Goal: Task Accomplishment & Management: Use online tool/utility

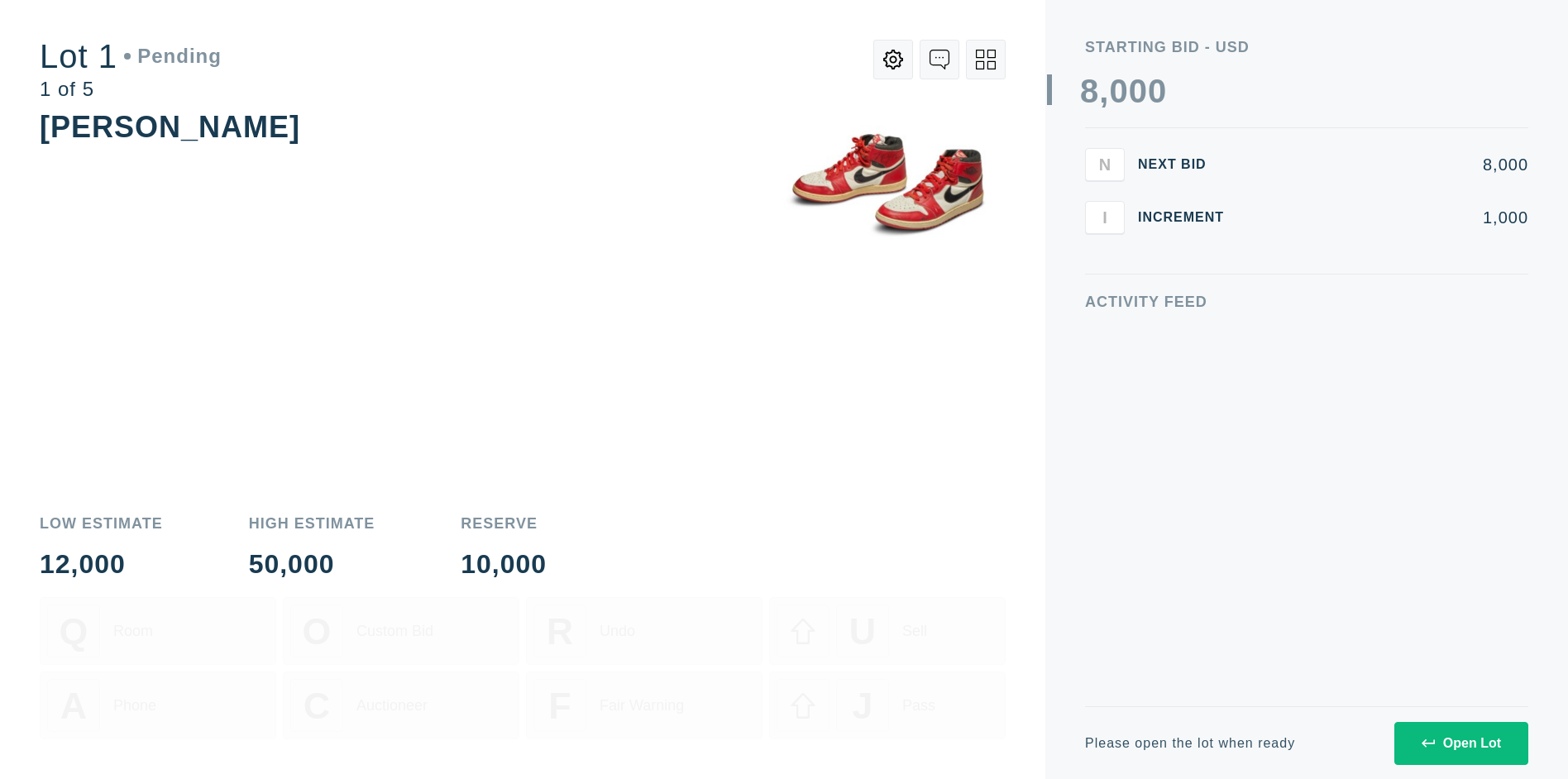
click at [1460, 743] on div "Open Lot" at bounding box center [1462, 743] width 80 height 15
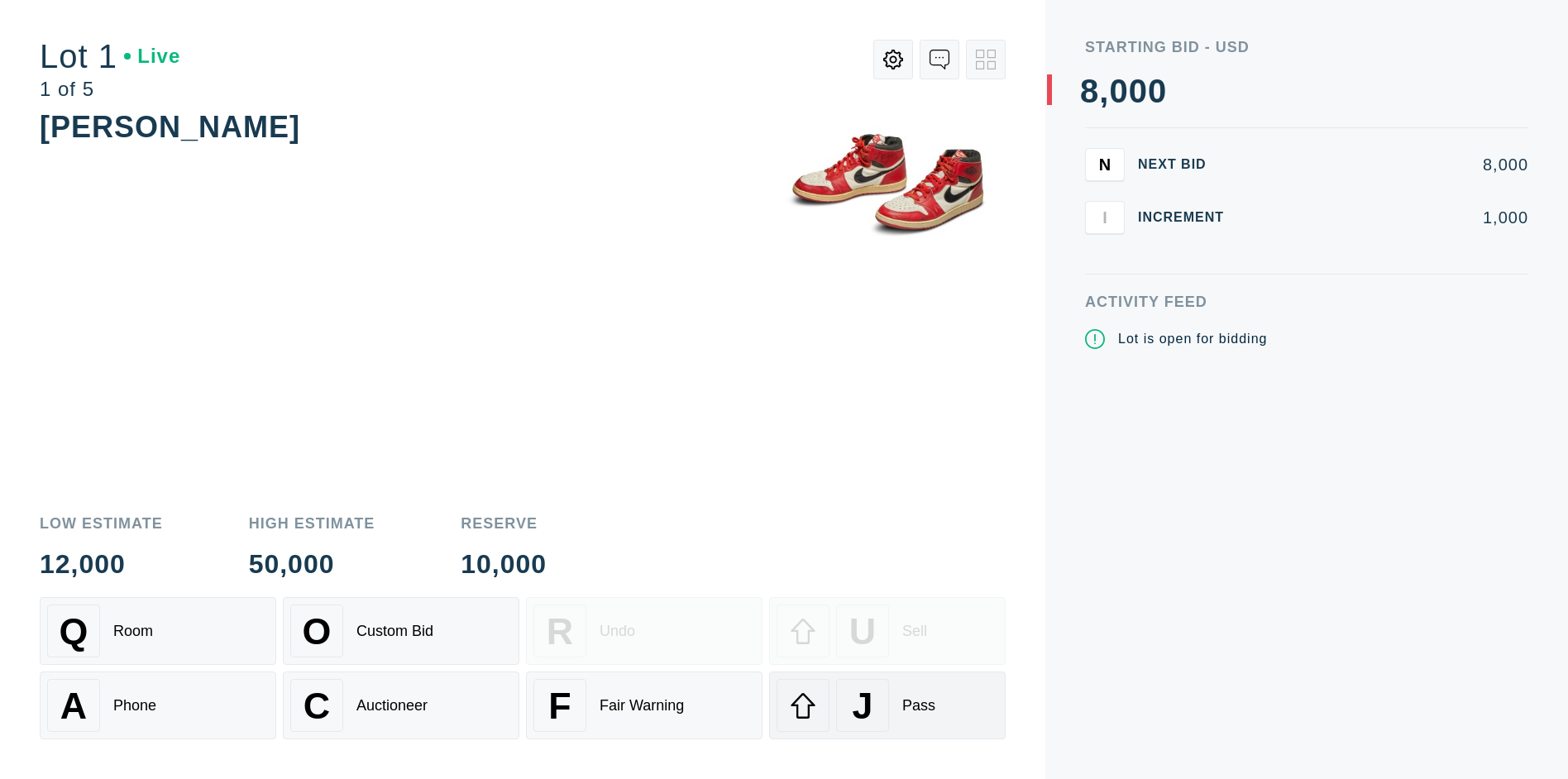
click at [888, 705] on div "J" at bounding box center [863, 705] width 53 height 53
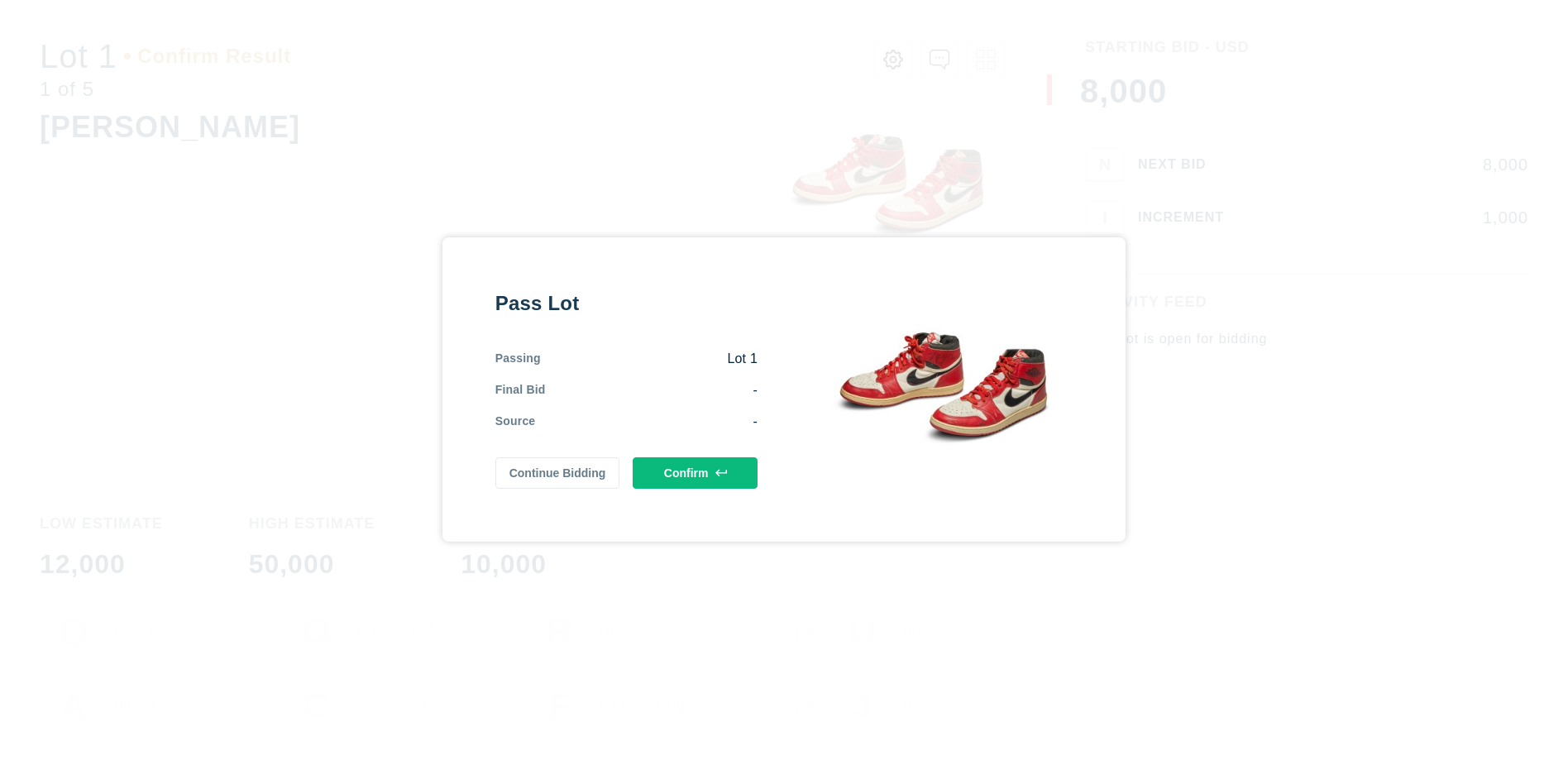
click at [695, 473] on button "Confirm" at bounding box center [695, 473] width 125 height 31
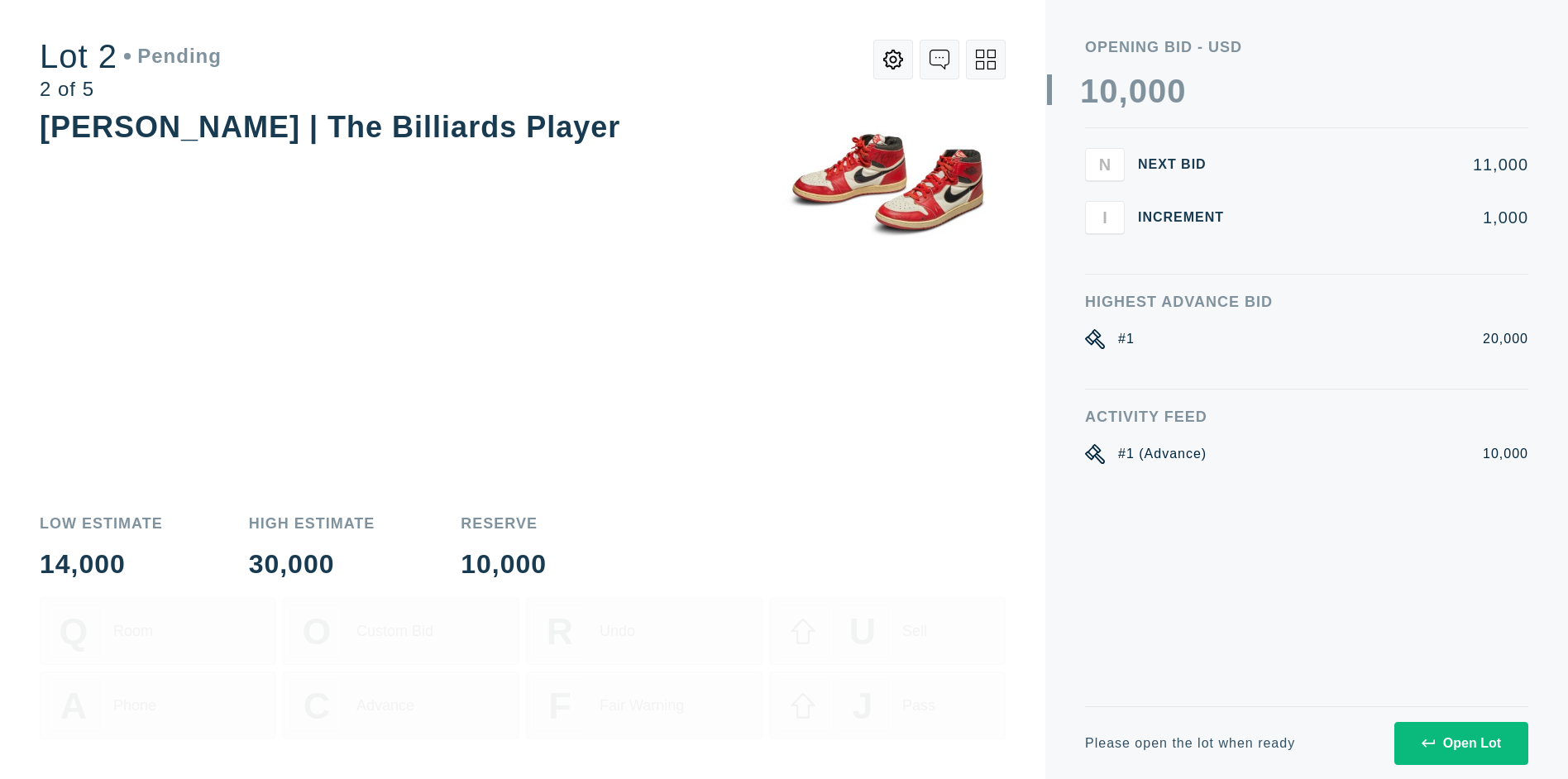
click at [1460, 743] on div "Open Lot" at bounding box center [1462, 743] width 80 height 15
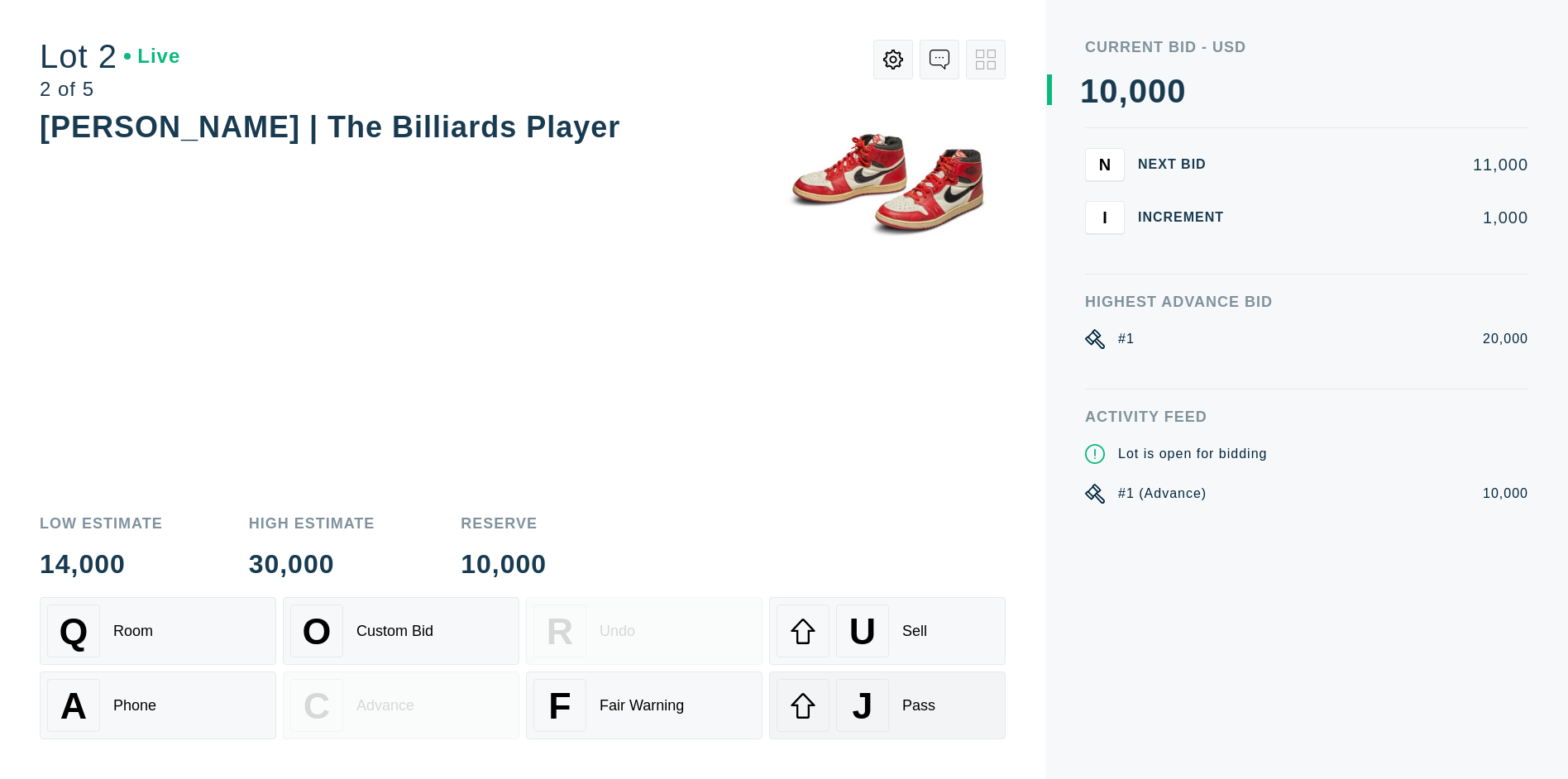
click at [888, 705] on div "J" at bounding box center [863, 705] width 53 height 53
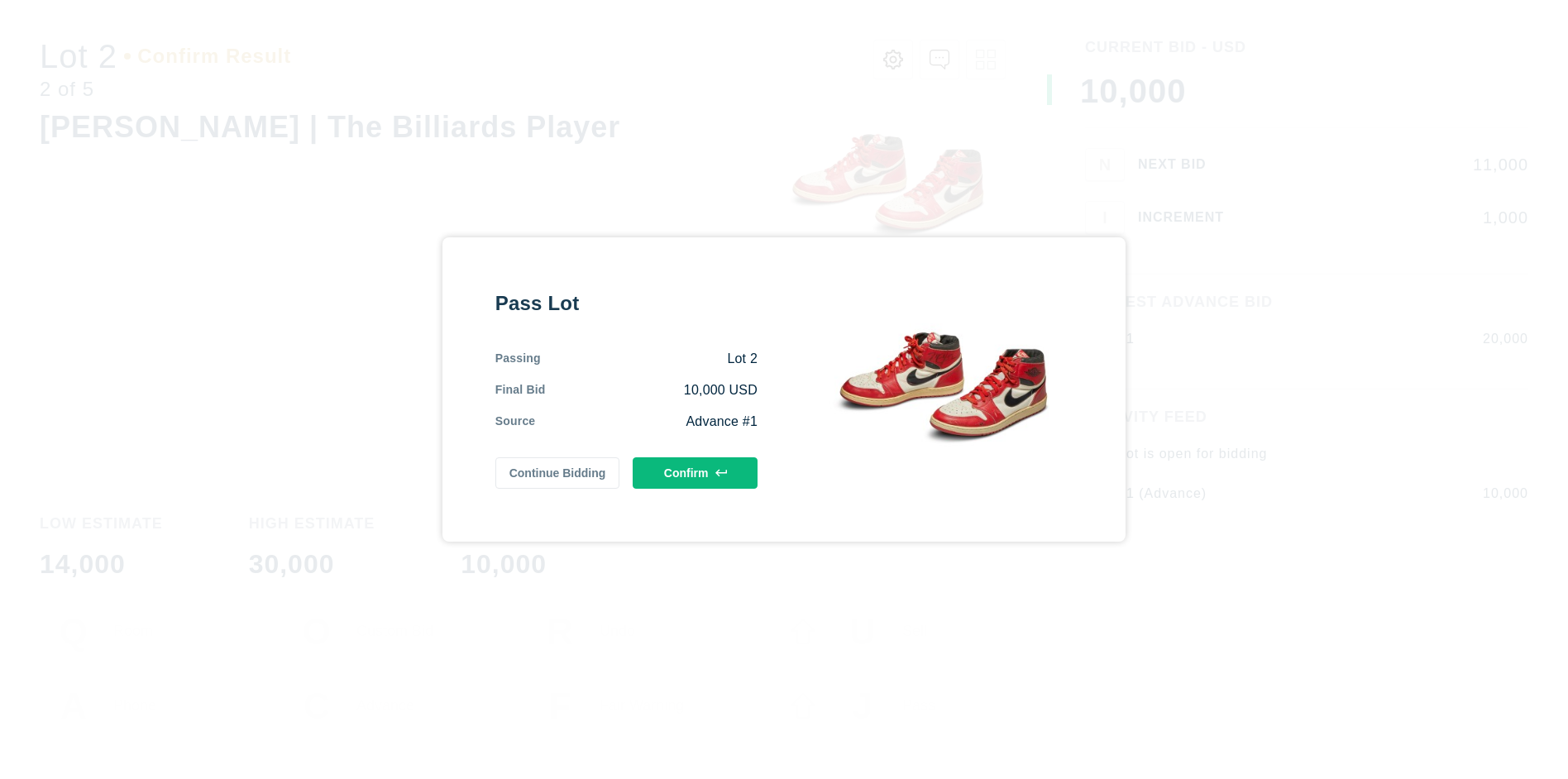
click at [695, 473] on button "Confirm" at bounding box center [695, 473] width 125 height 31
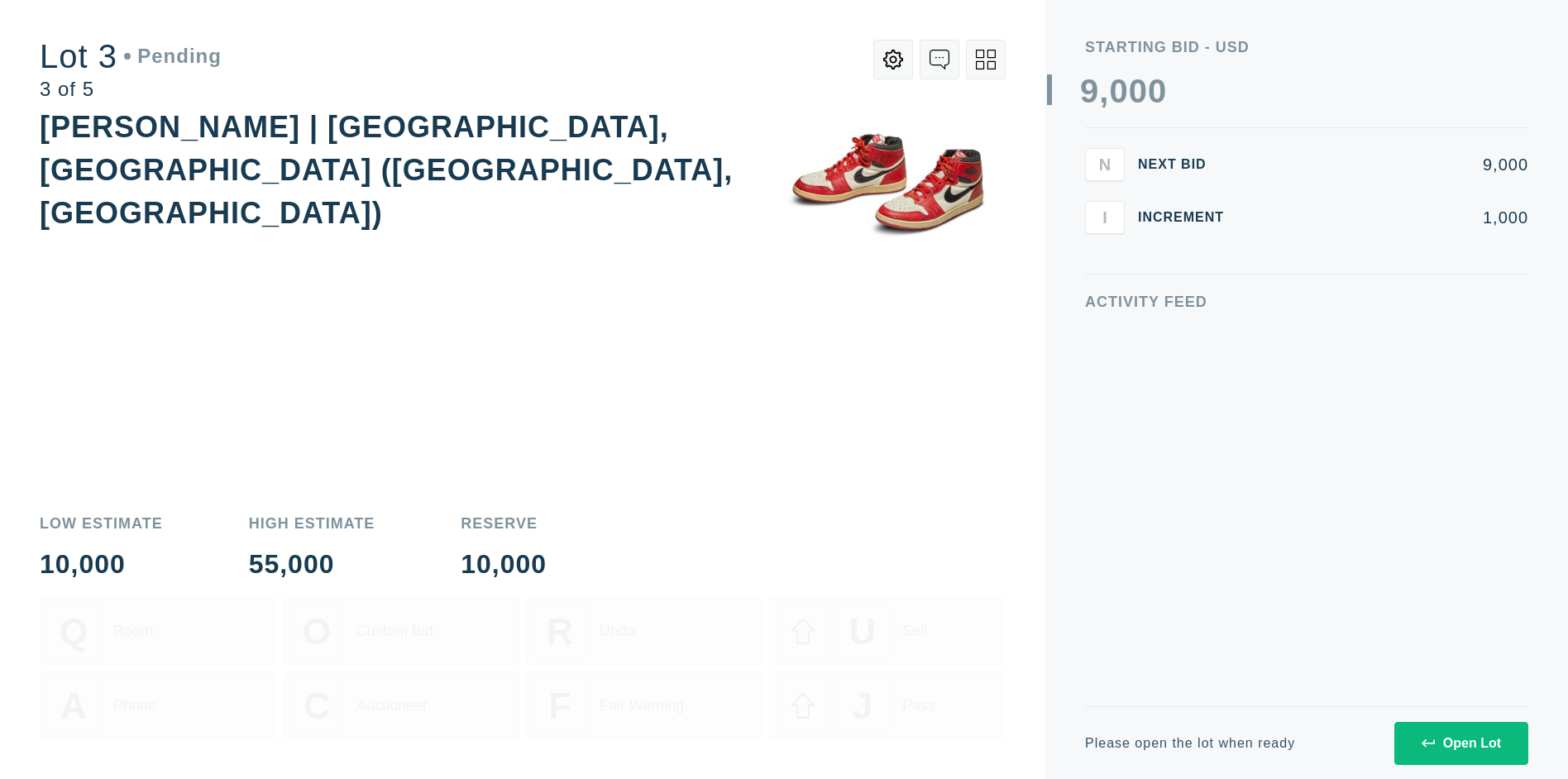
click at [1460, 743] on div "Open Lot" at bounding box center [1462, 743] width 80 height 15
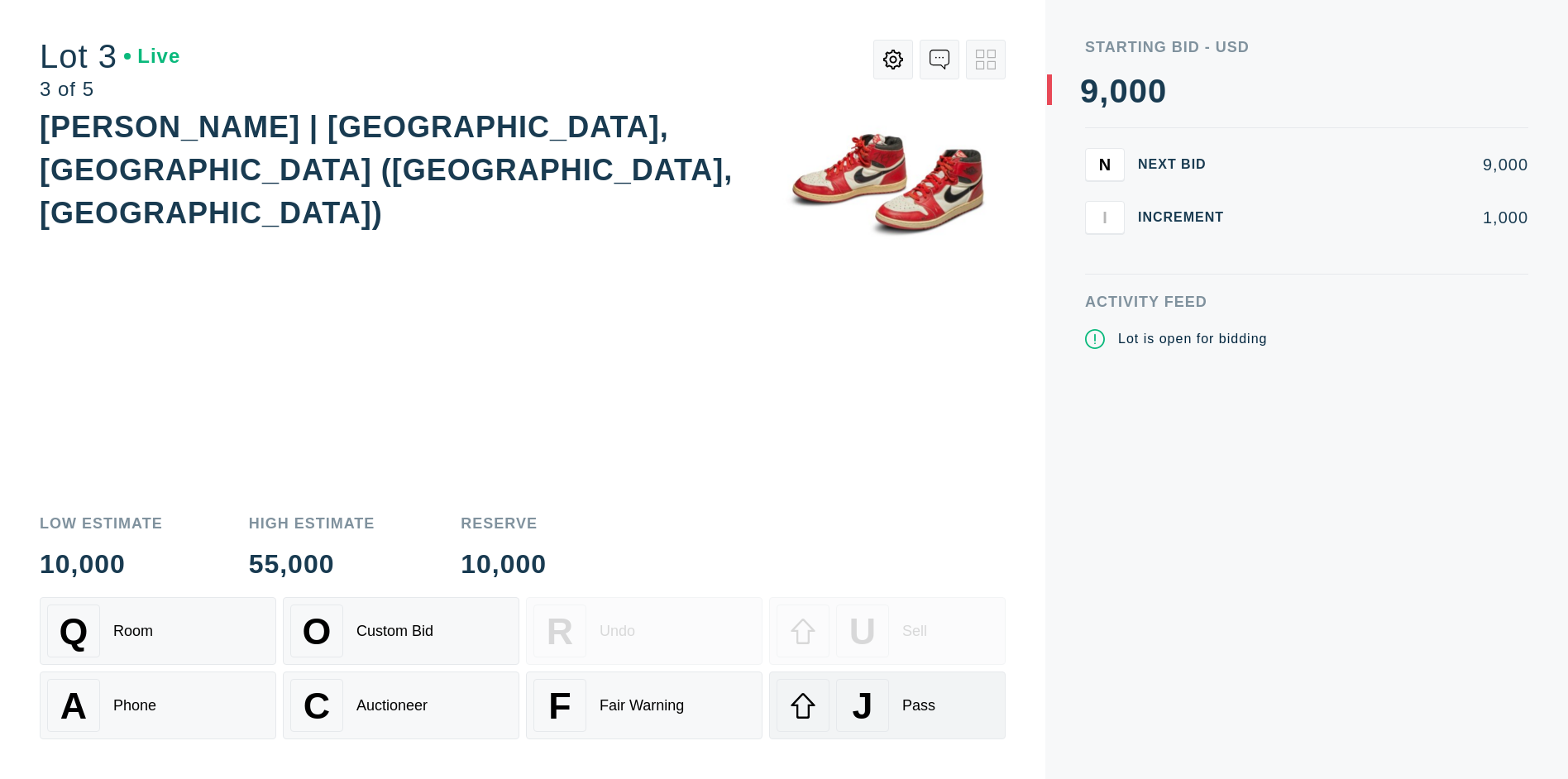
click at [888, 705] on div "J" at bounding box center [863, 705] width 53 height 53
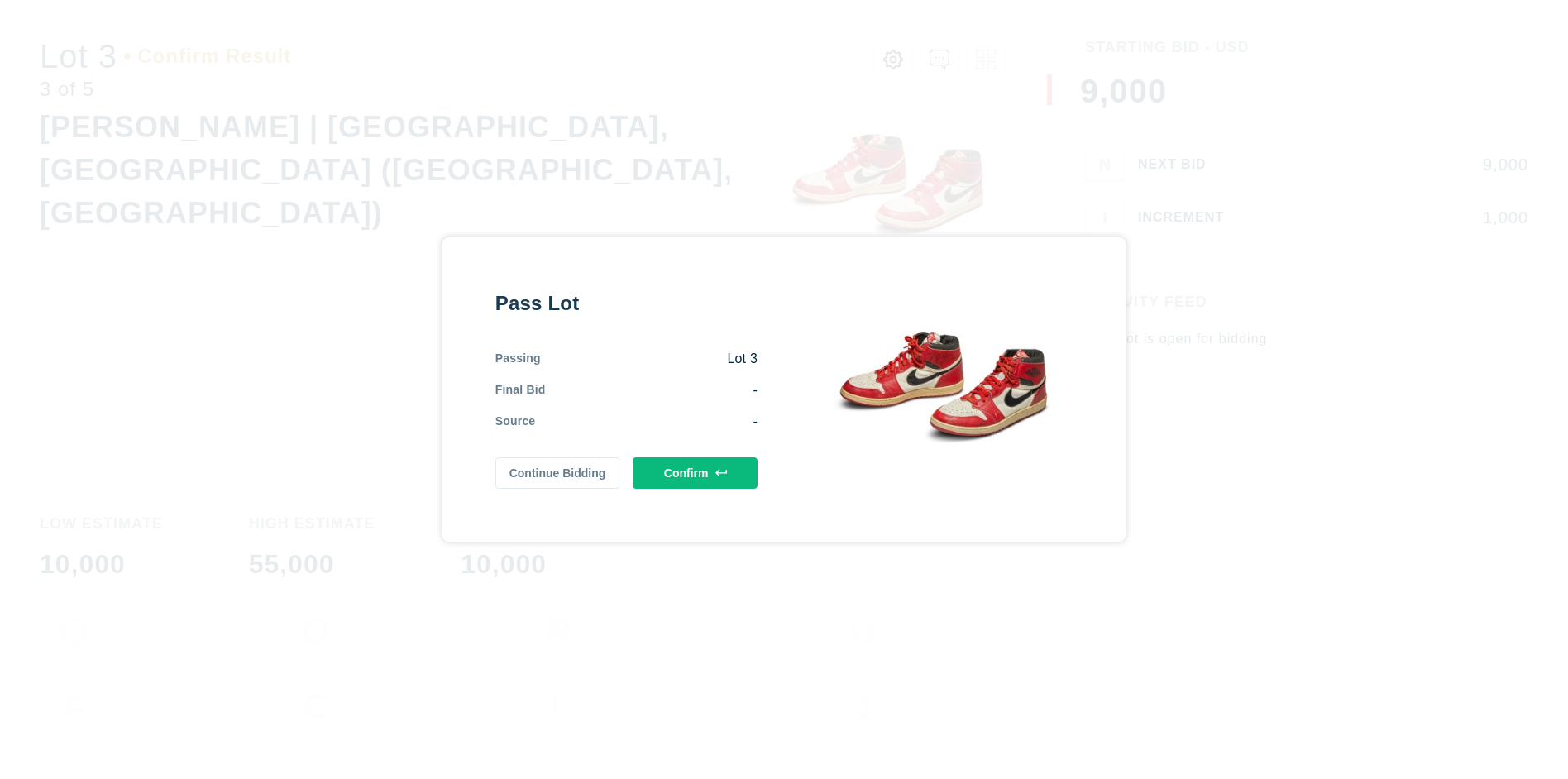
click at [695, 473] on button "Confirm" at bounding box center [695, 473] width 125 height 31
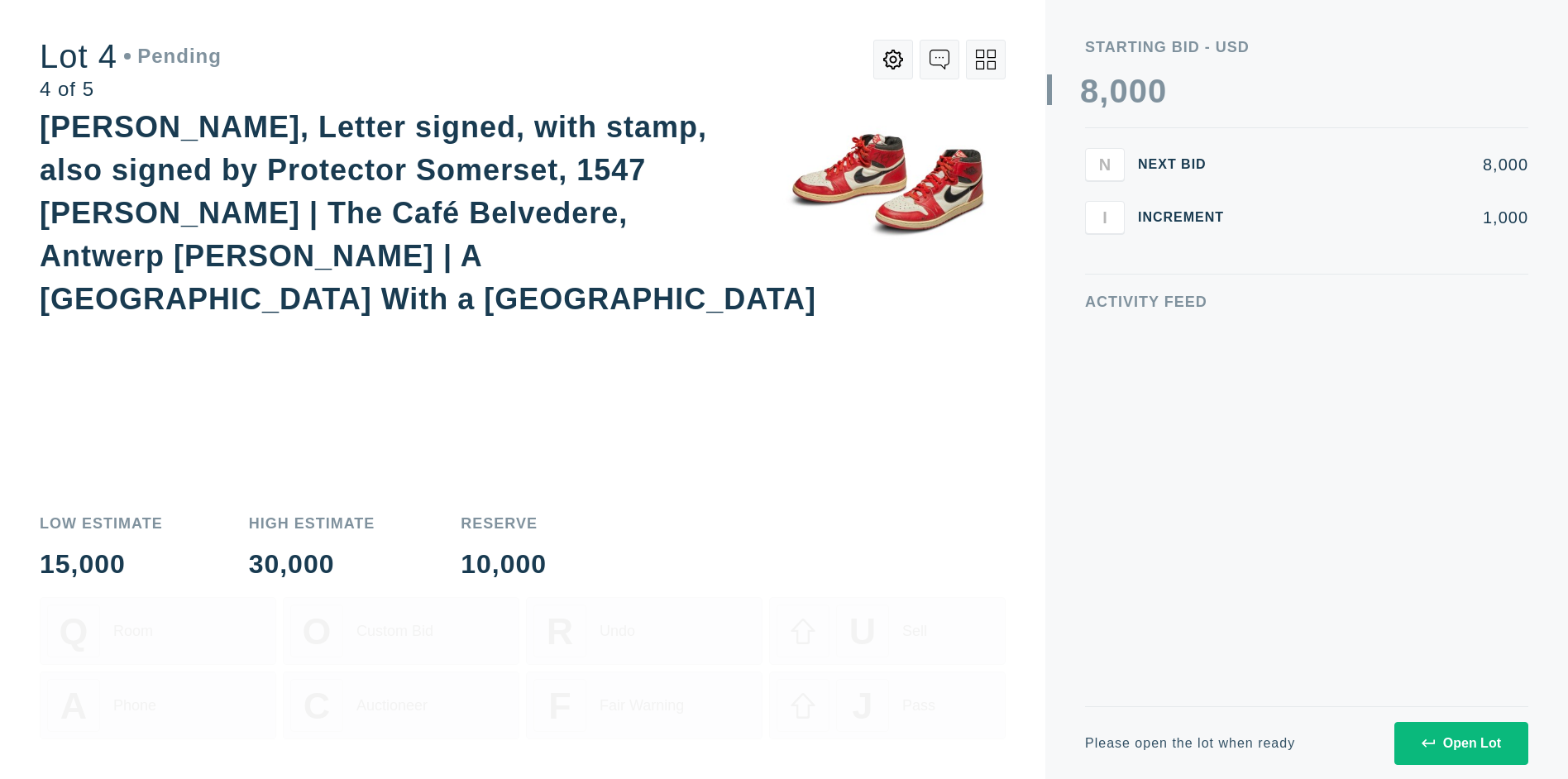
click at [986, 60] on icon at bounding box center [986, 59] width 20 height 20
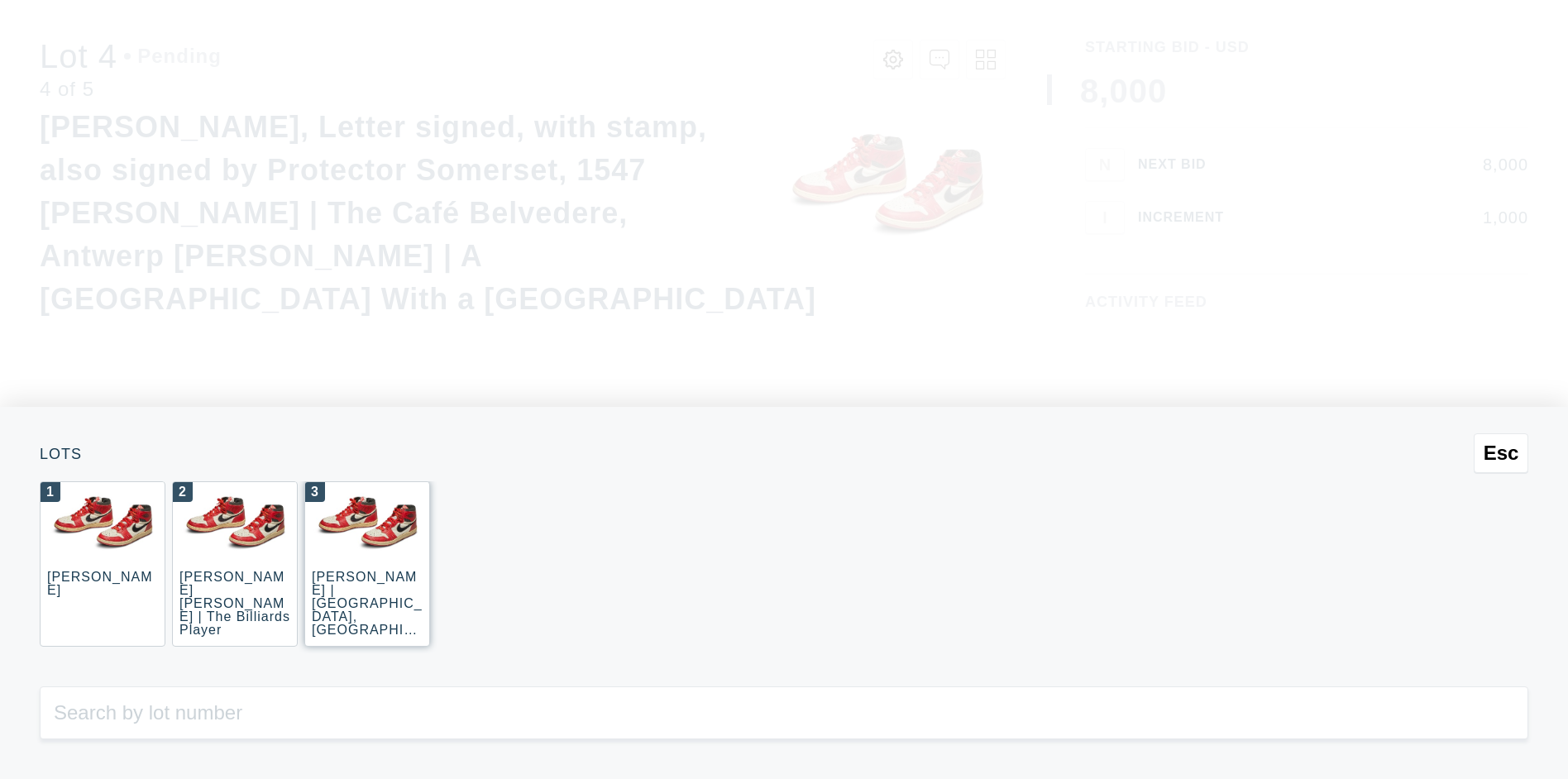
click at [367, 564] on div "3 [PERSON_NAME] | [GEOGRAPHIC_DATA], [GEOGRAPHIC_DATA] ([GEOGRAPHIC_DATA], [GEO…" at bounding box center [367, 564] width 126 height 166
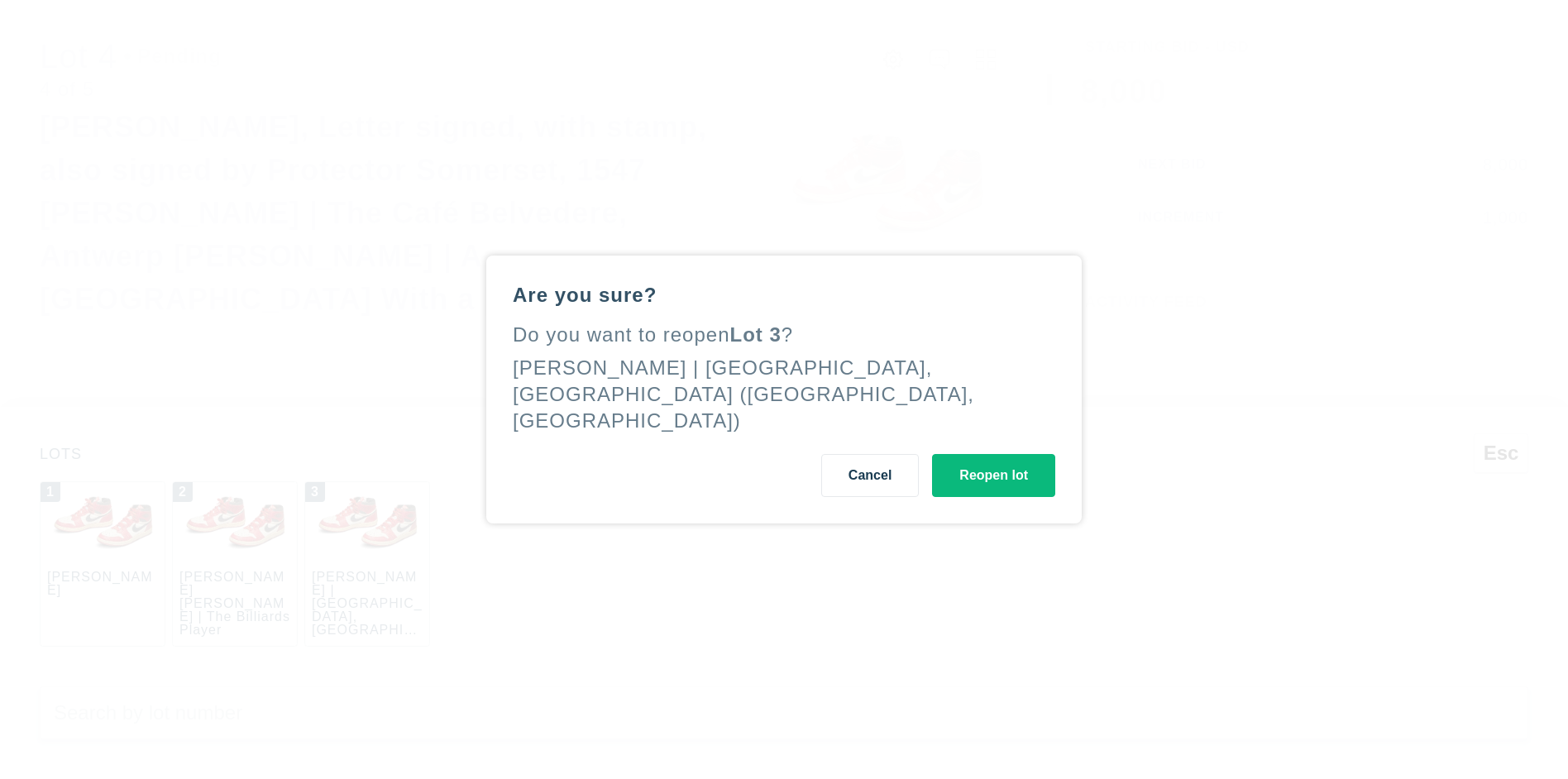
click at [994, 462] on button "Reopen lot" at bounding box center [994, 475] width 123 height 43
